Goal: Information Seeking & Learning: Learn about a topic

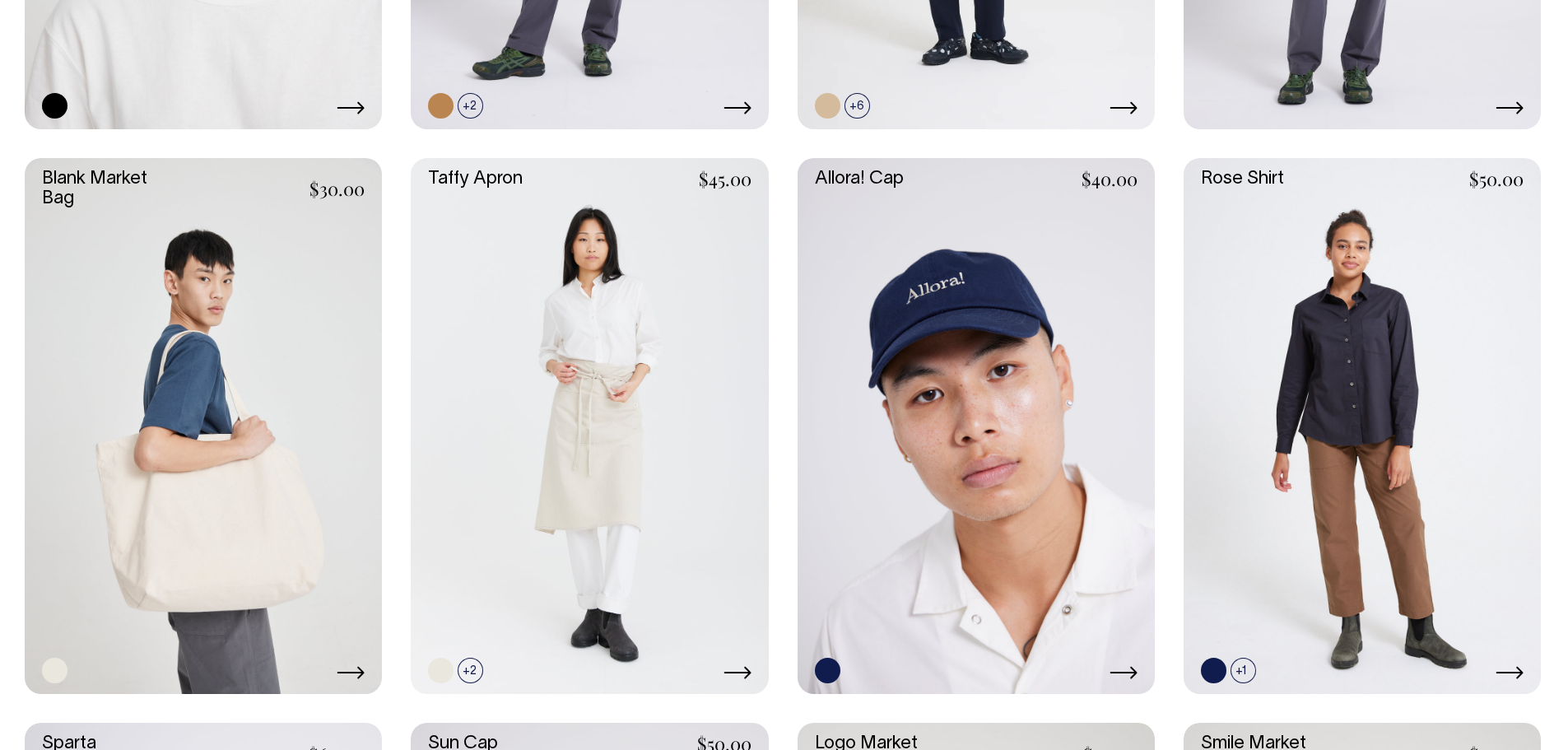
scroll to position [2920, 0]
drag, startPoint x: 945, startPoint y: 363, endPoint x: 11, endPoint y: 371, distance: 934.0
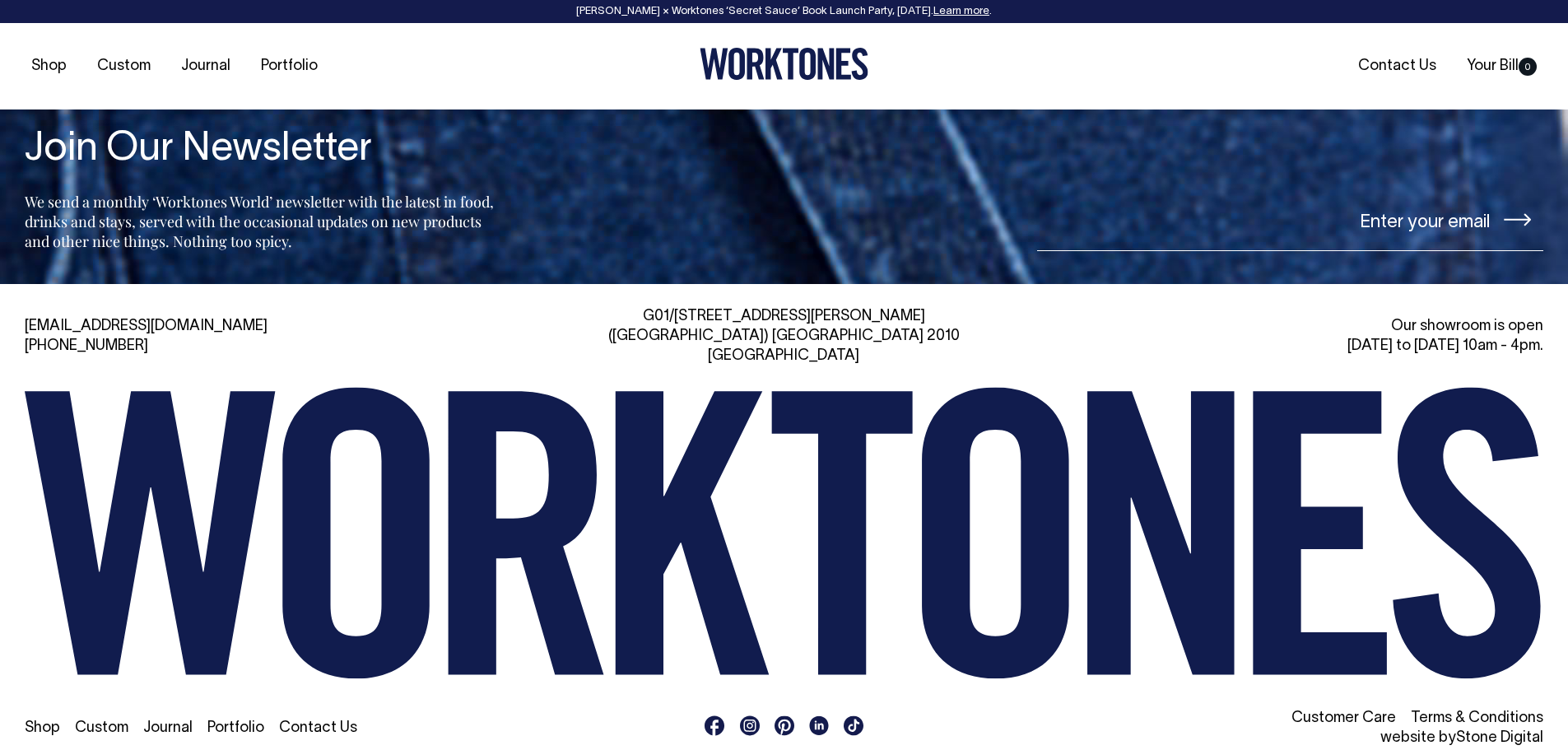
scroll to position [4316, 0]
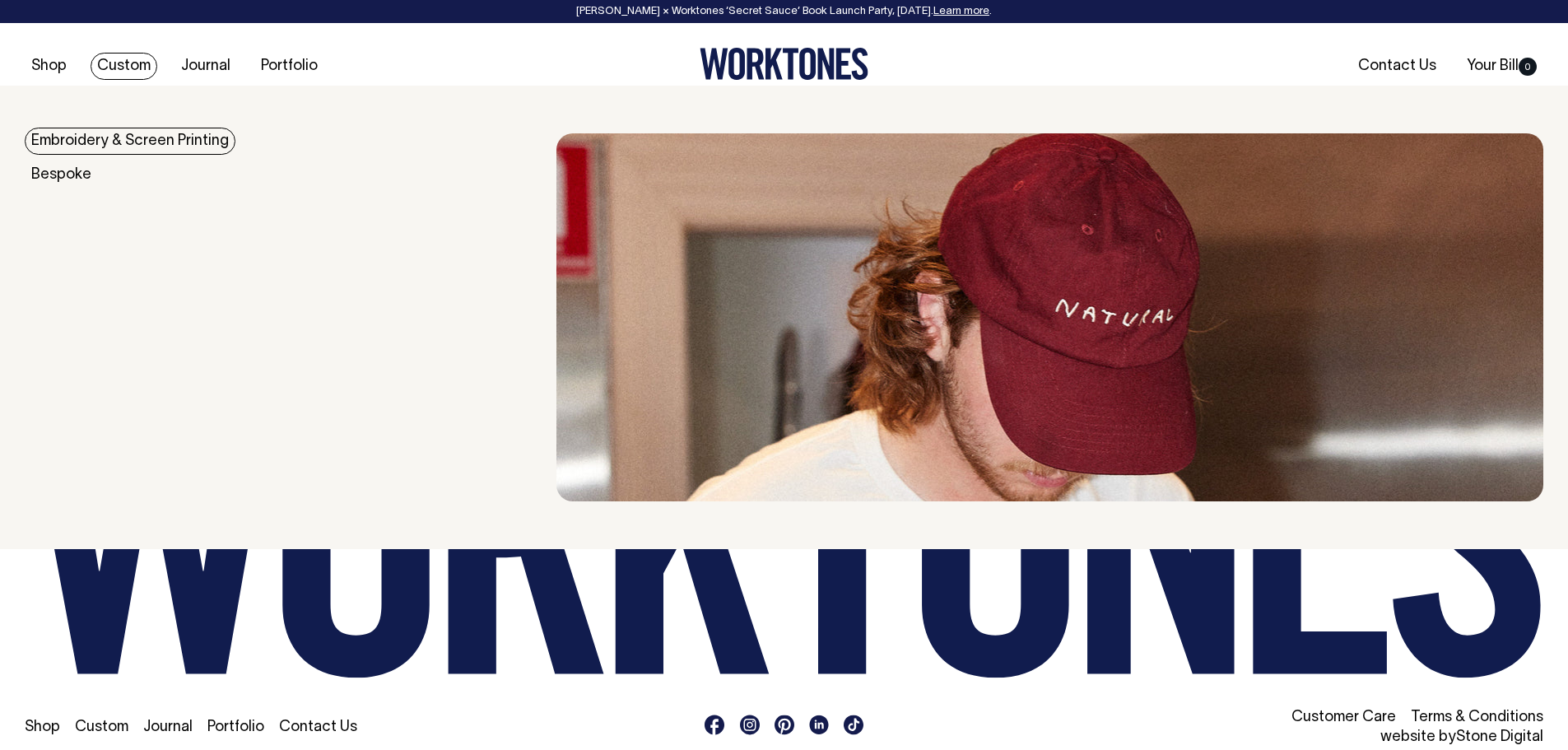
click at [119, 151] on link "Embroidery & Screen Printing" at bounding box center [130, 141] width 210 height 27
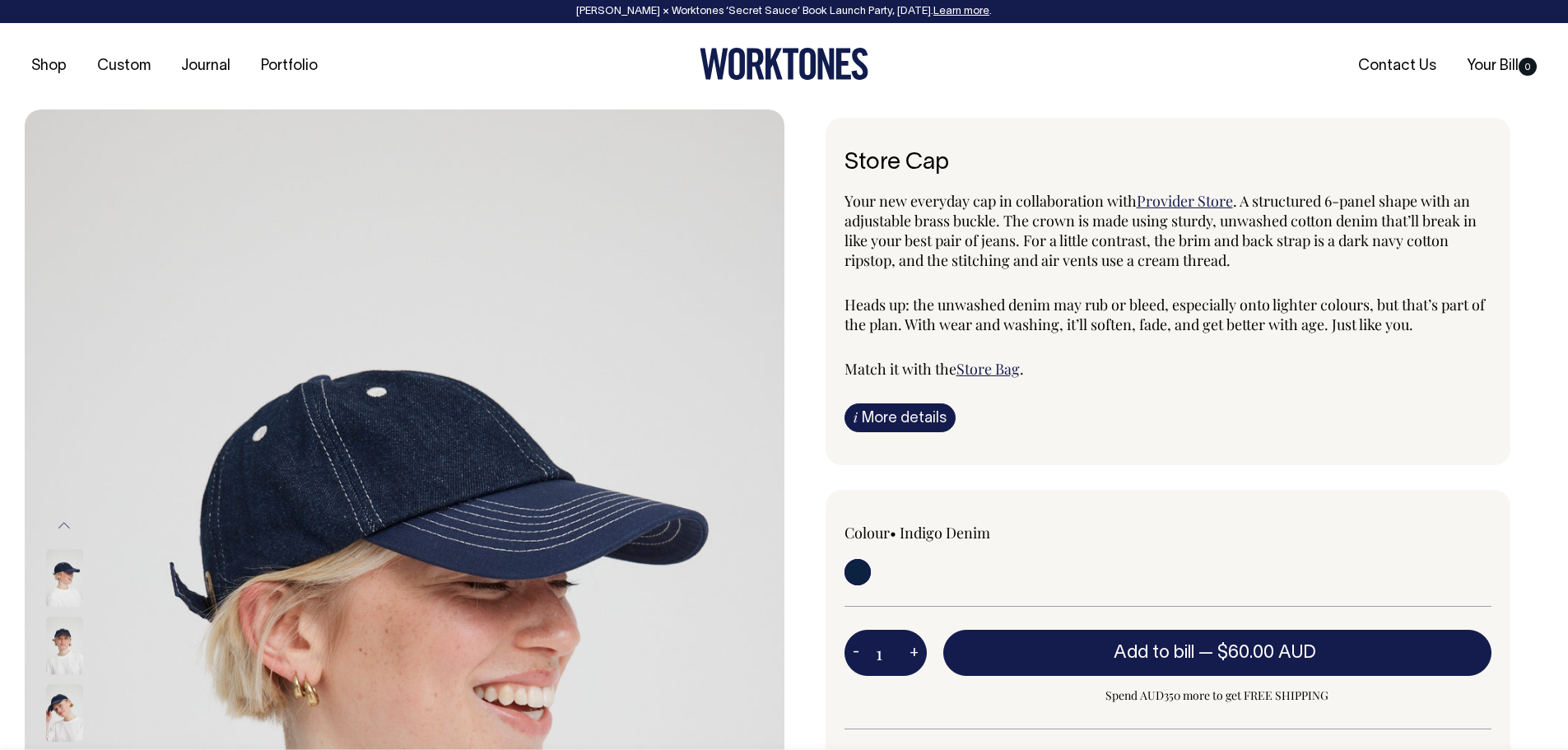
click at [919, 418] on link "i More details" at bounding box center [900, 417] width 111 height 29
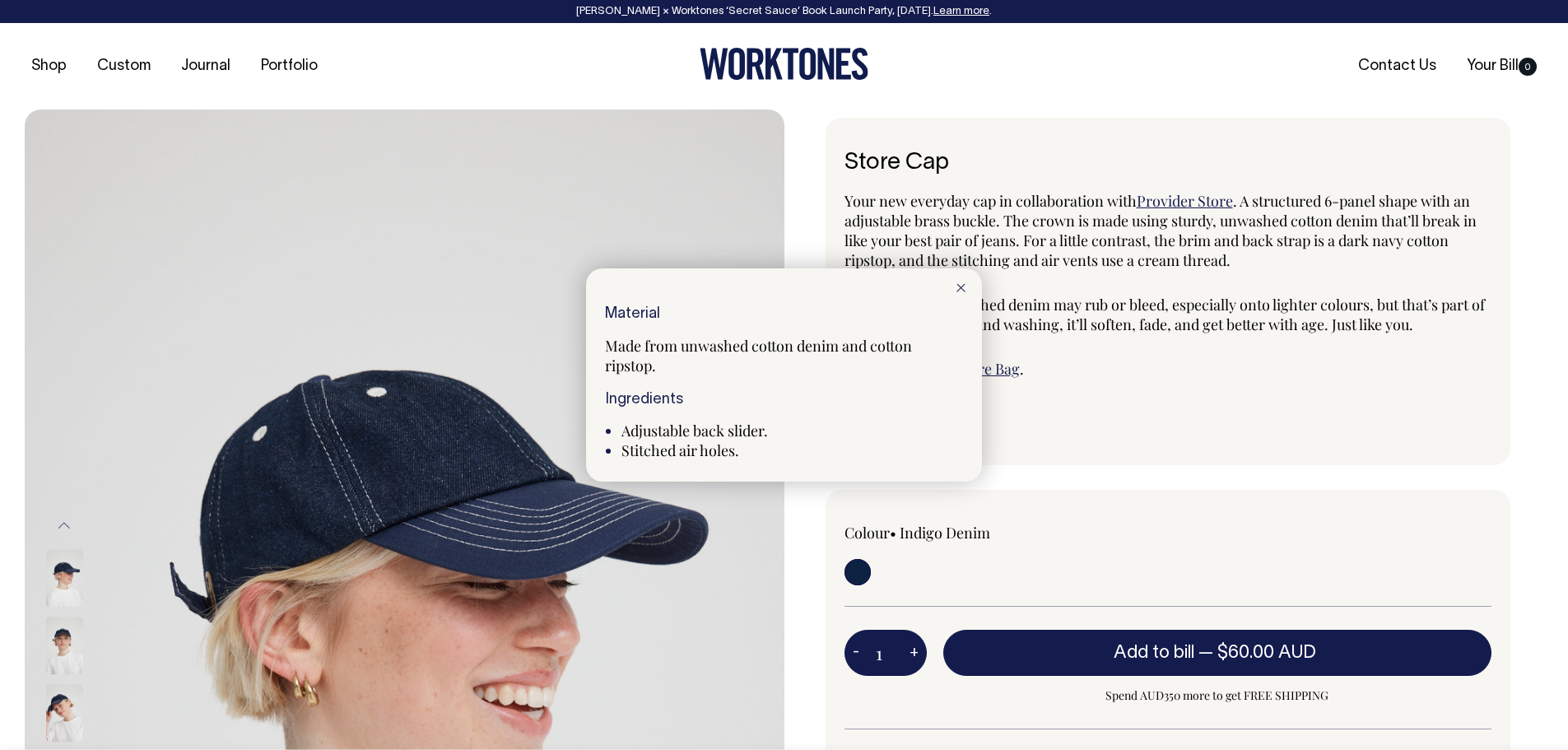
click at [1092, 424] on div at bounding box center [784, 375] width 1568 height 750
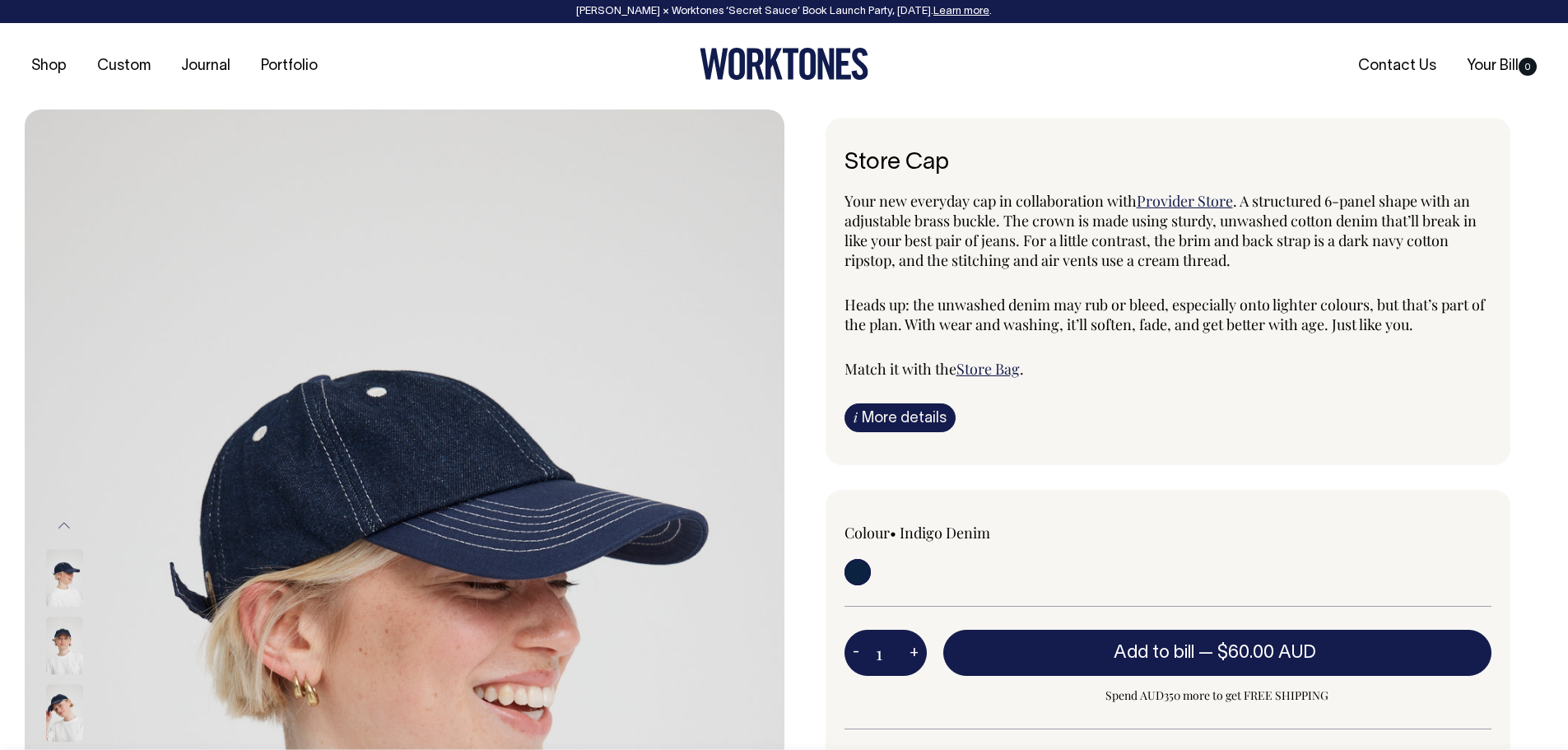
click at [65, 590] on img at bounding box center [65, 578] width 37 height 57
click at [66, 657] on img at bounding box center [65, 645] width 37 height 57
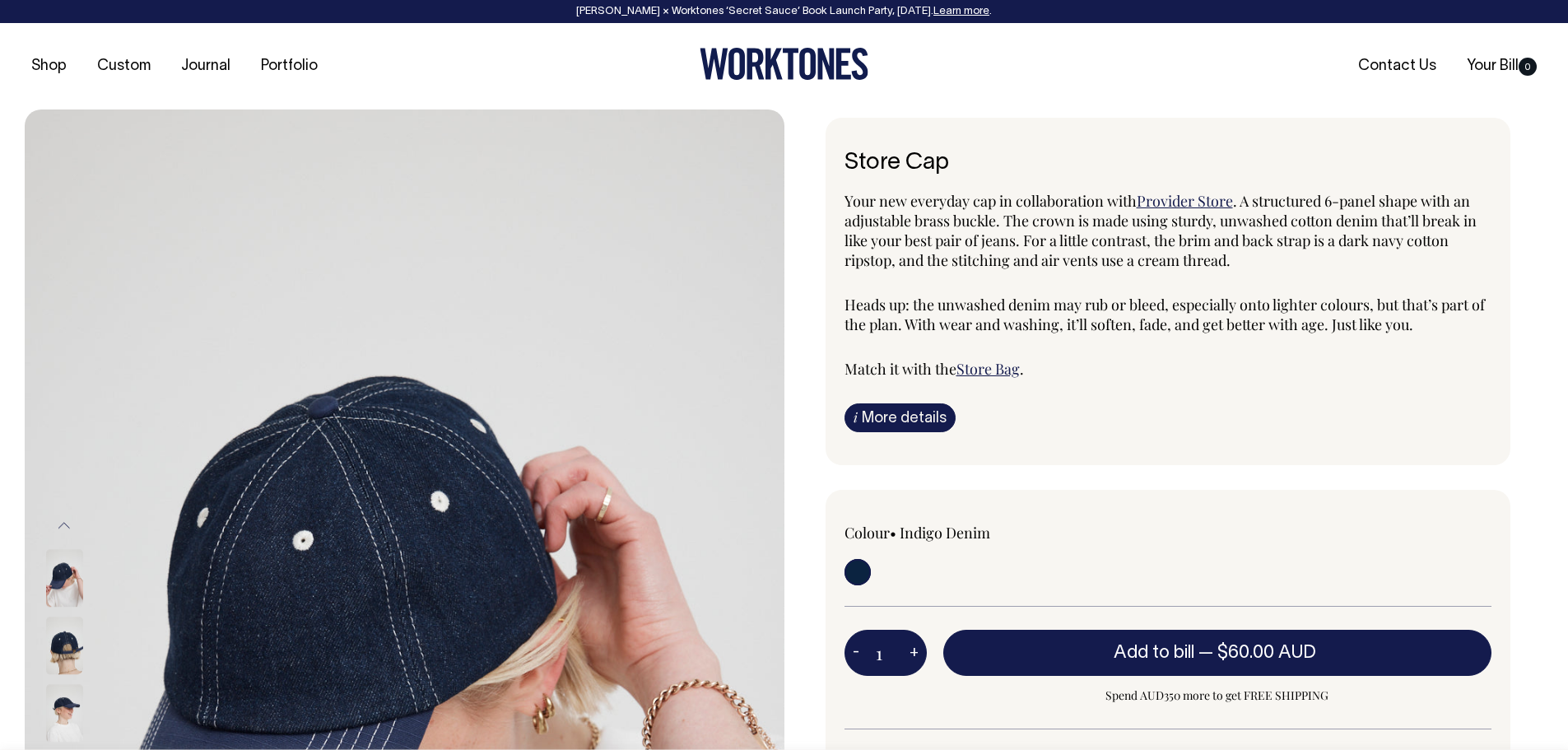
click at [75, 700] on img at bounding box center [65, 712] width 37 height 57
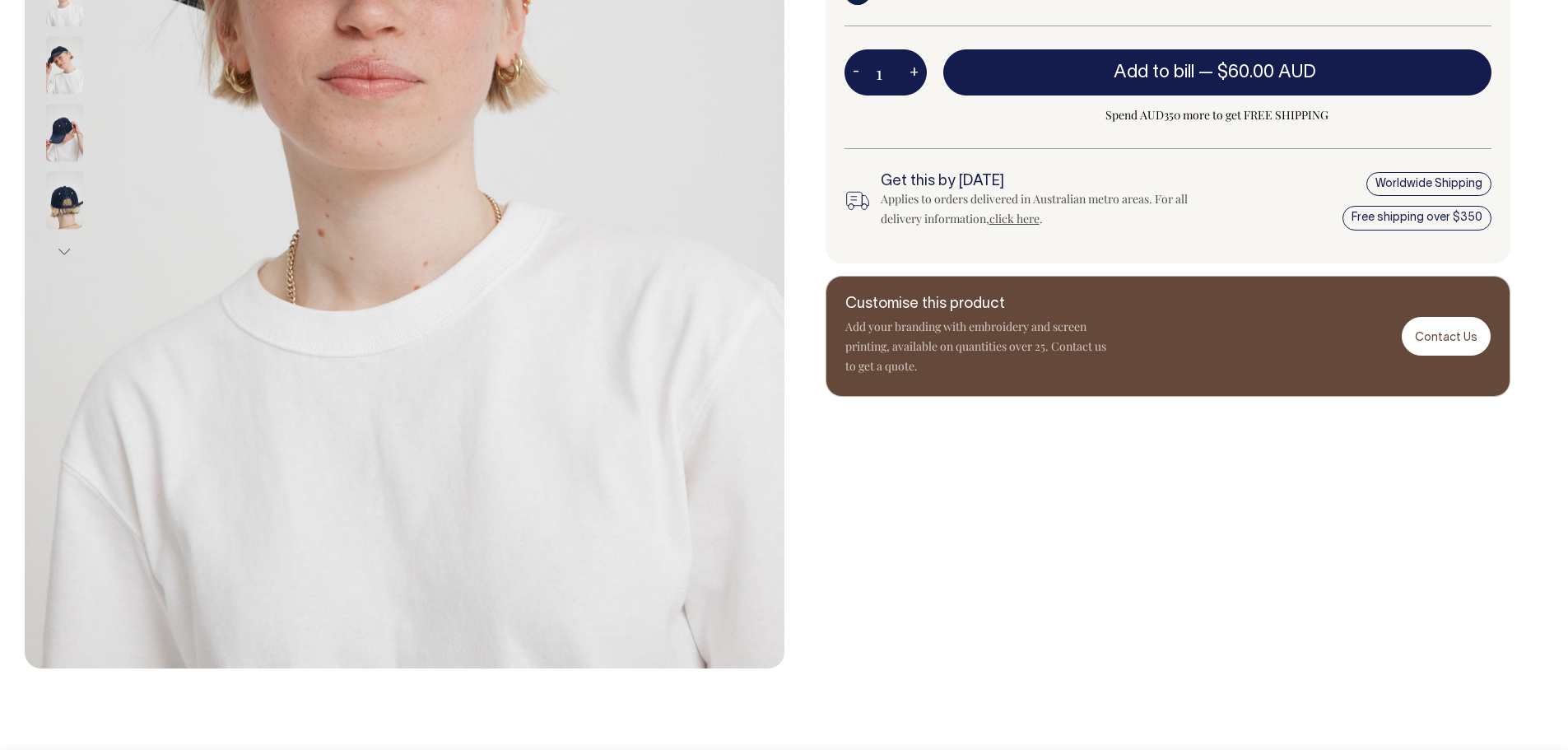
scroll to position [579, 0]
click at [1474, 339] on link "Contact Us" at bounding box center [1446, 337] width 88 height 39
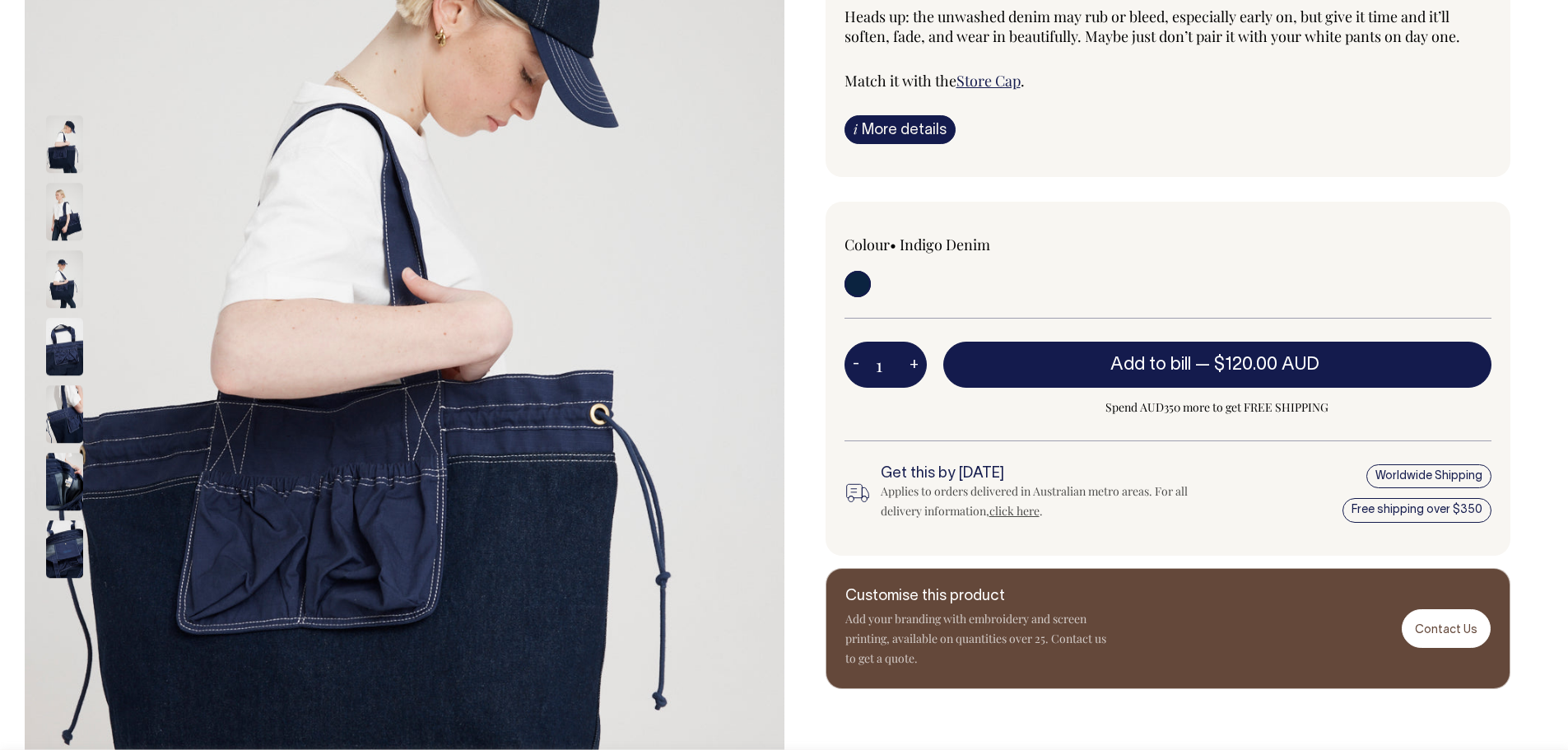
scroll to position [333, 0]
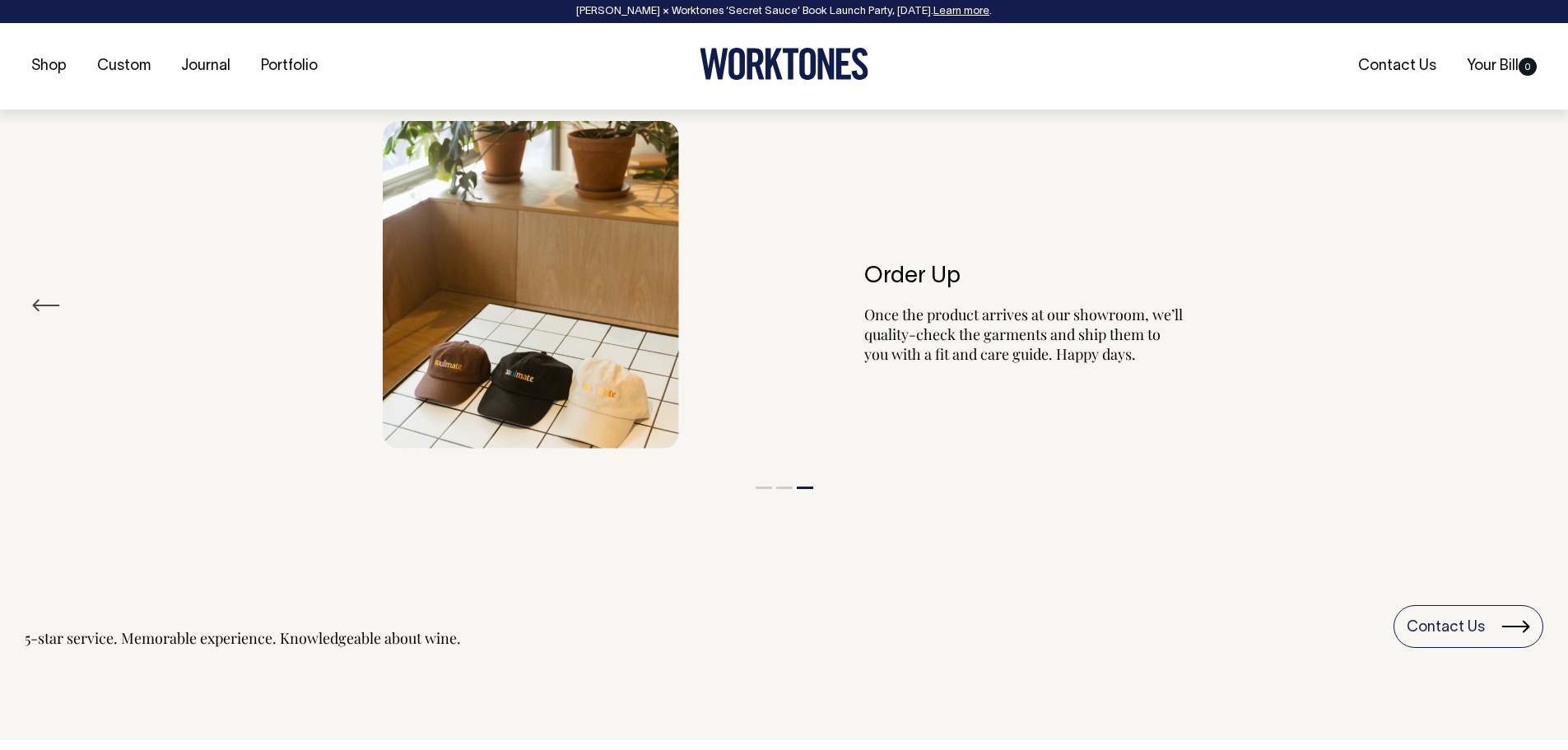
scroll to position [2065, 0]
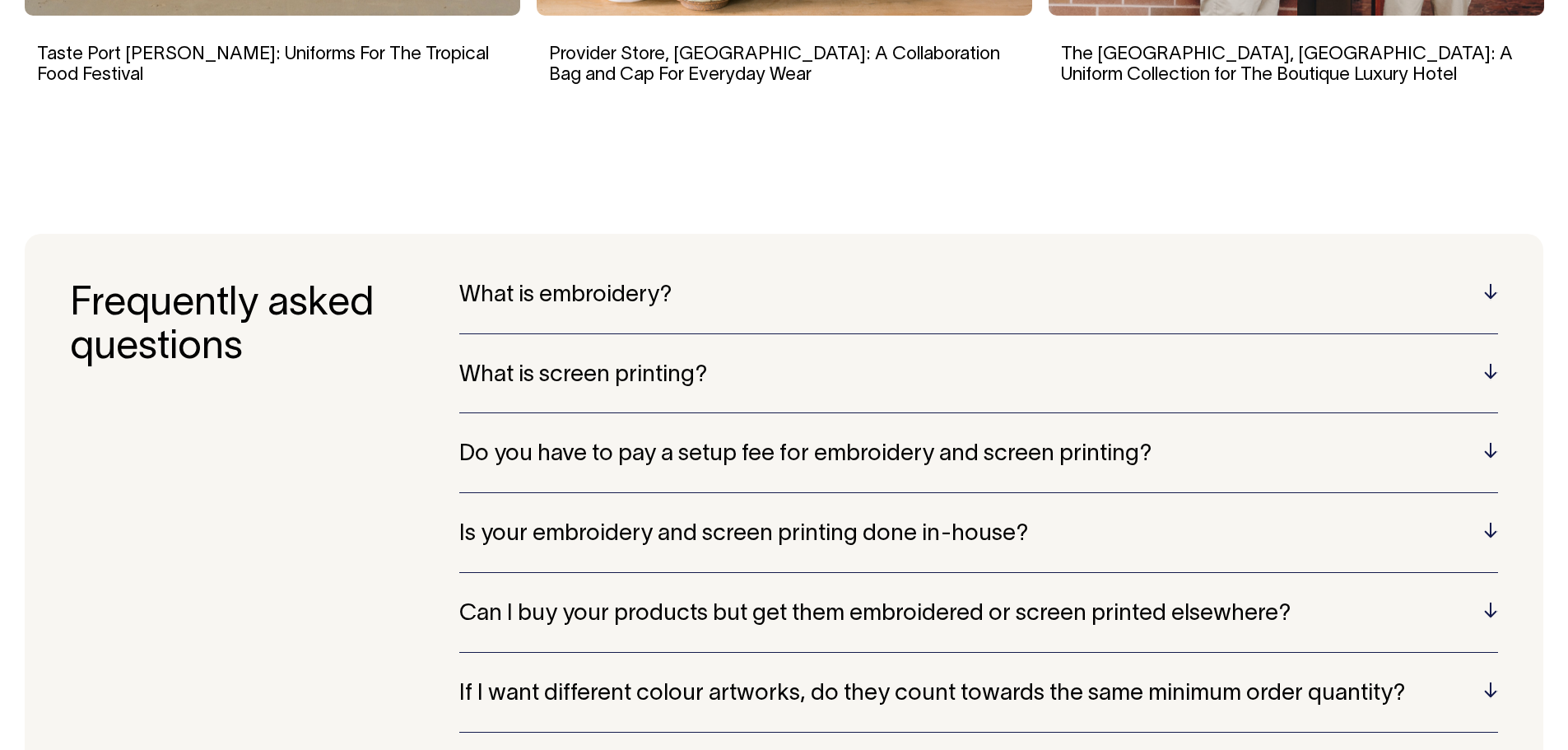
click at [595, 296] on h5 "What is embroidery?" at bounding box center [978, 295] width 1038 height 26
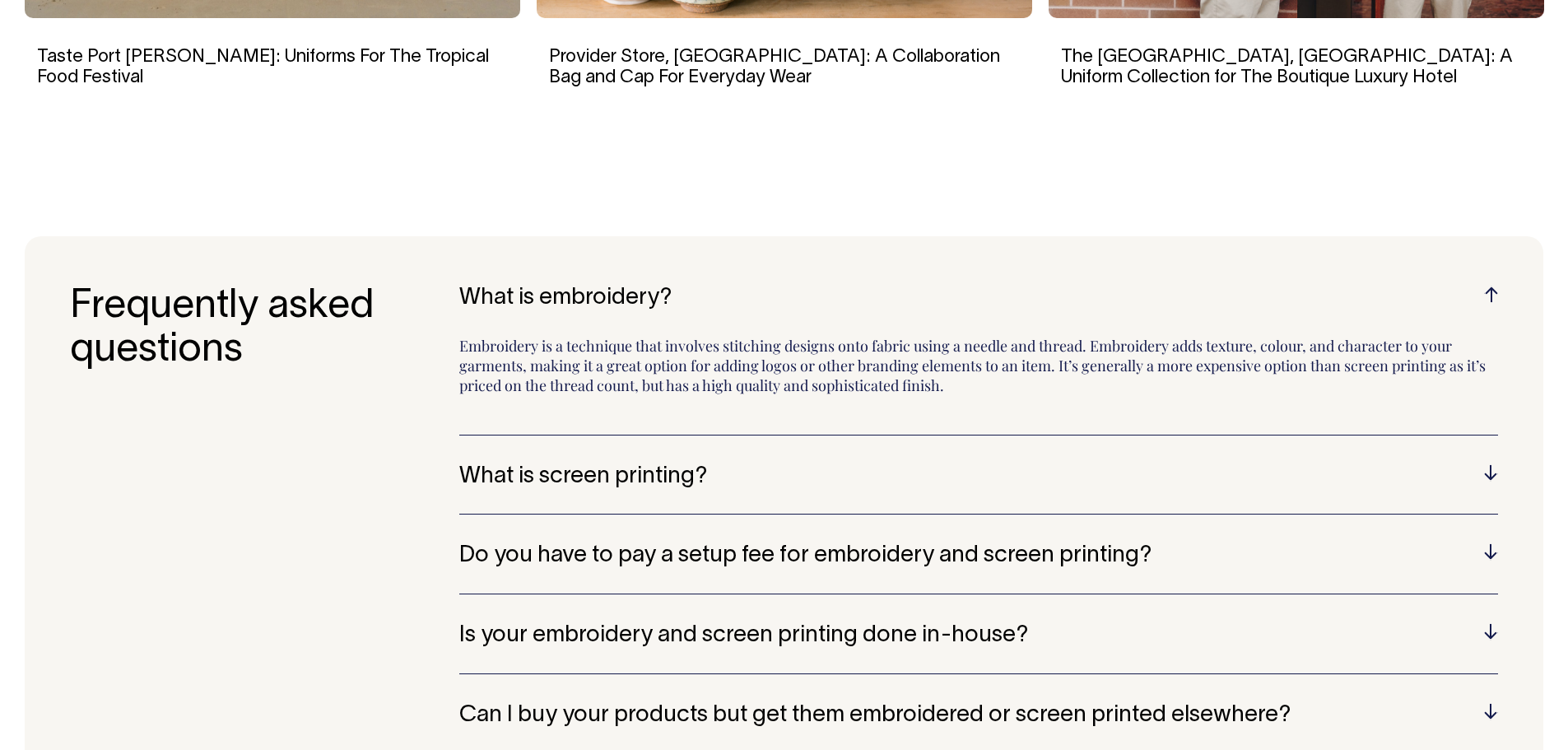
click at [595, 296] on h5 "What is embroidery?" at bounding box center [978, 298] width 1038 height 26
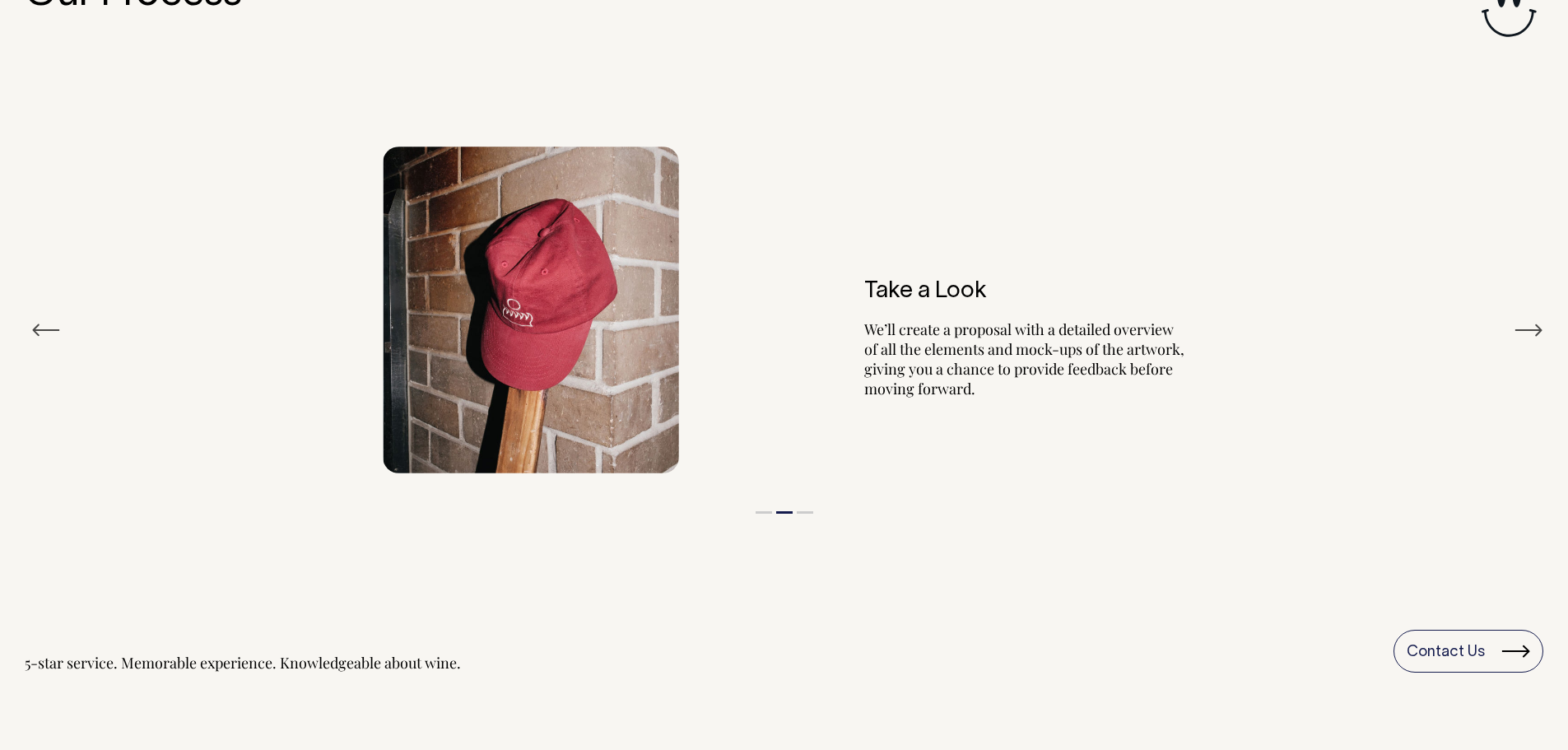
scroll to position [2034, 0]
